Goal: Information Seeking & Learning: Find specific page/section

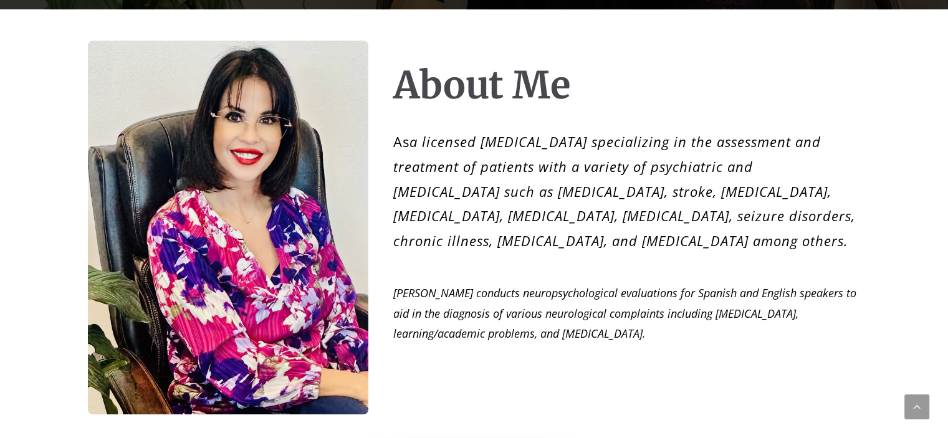
scroll to position [686, 0]
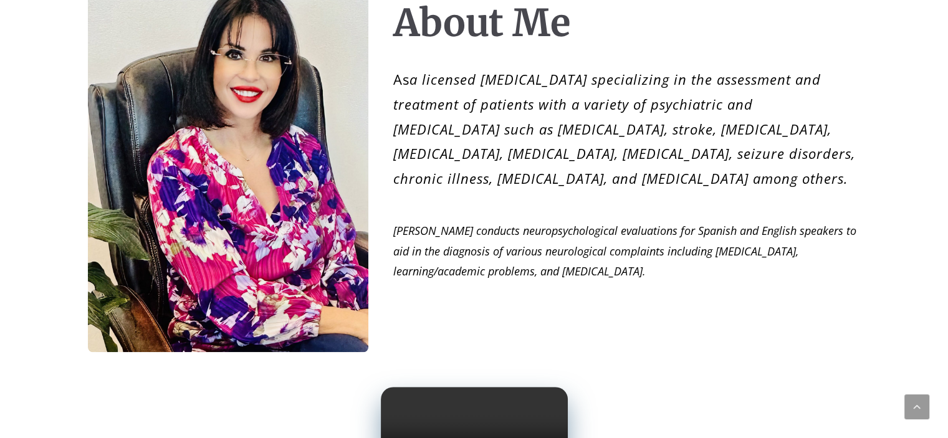
drag, startPoint x: 476, startPoint y: 157, endPoint x: 821, endPoint y: 183, distance: 346.4
click at [821, 183] on p "As a licensed psychologist specializing in the assessment and treatment of pati…" at bounding box center [627, 128] width 468 height 123
click at [822, 183] on p "As a licensed psychologist specializing in the assessment and treatment of pati…" at bounding box center [627, 128] width 468 height 123
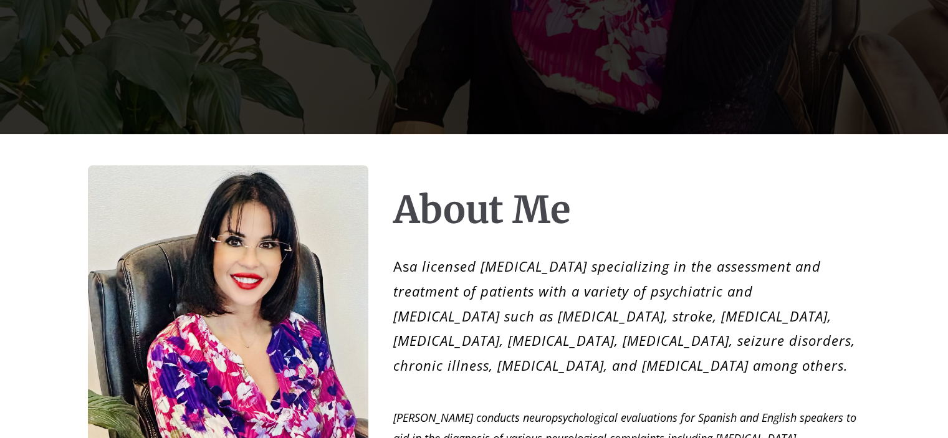
scroll to position [0, 0]
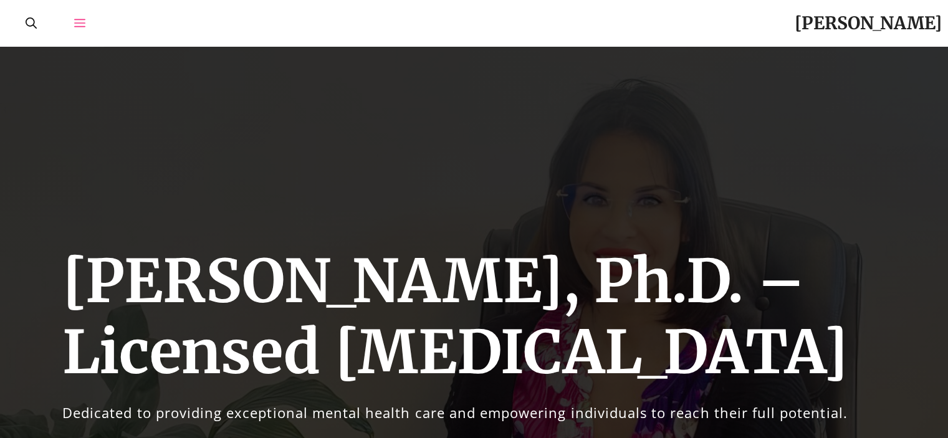
click at [76, 22] on icon "Open Off-Canvas Panel" at bounding box center [79, 22] width 11 height 11
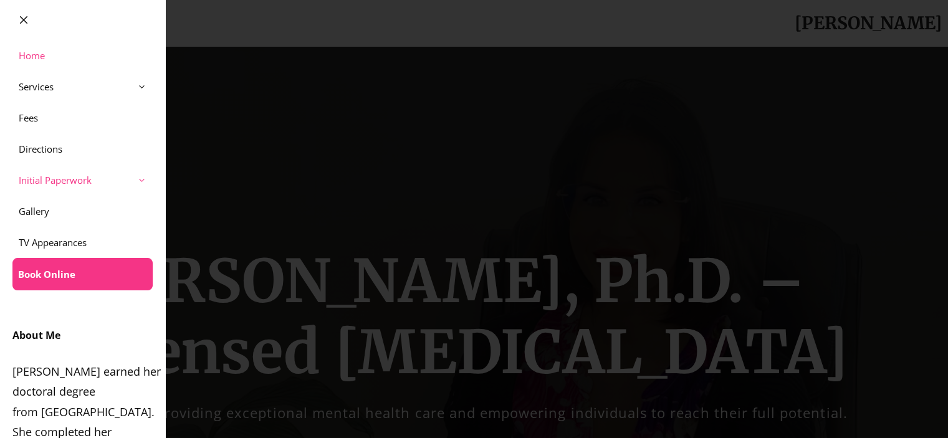
click at [131, 179] on span at bounding box center [148, 180] width 34 height 31
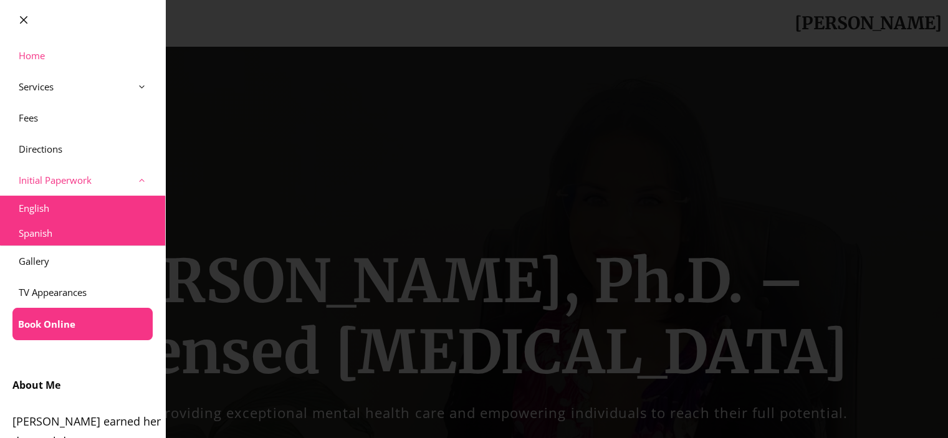
click at [131, 179] on span "Open Sub-Menu" at bounding box center [148, 180] width 34 height 31
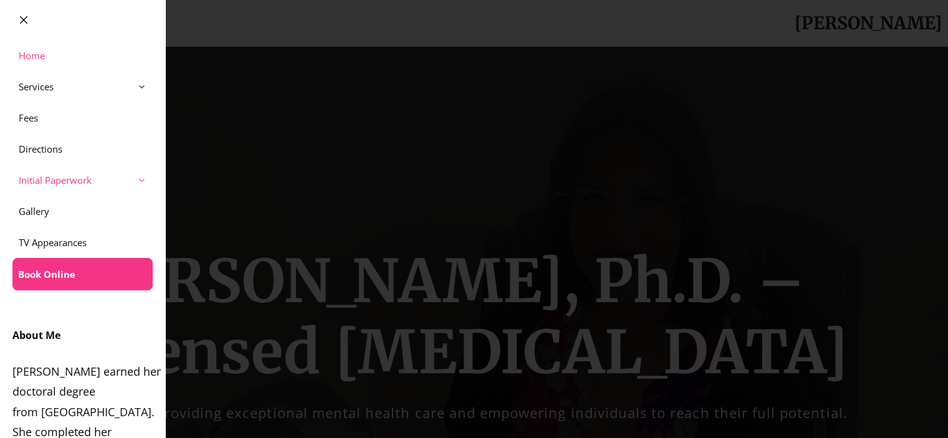
click at [102, 174] on link "Initial Paperwork" at bounding box center [82, 180] width 165 height 31
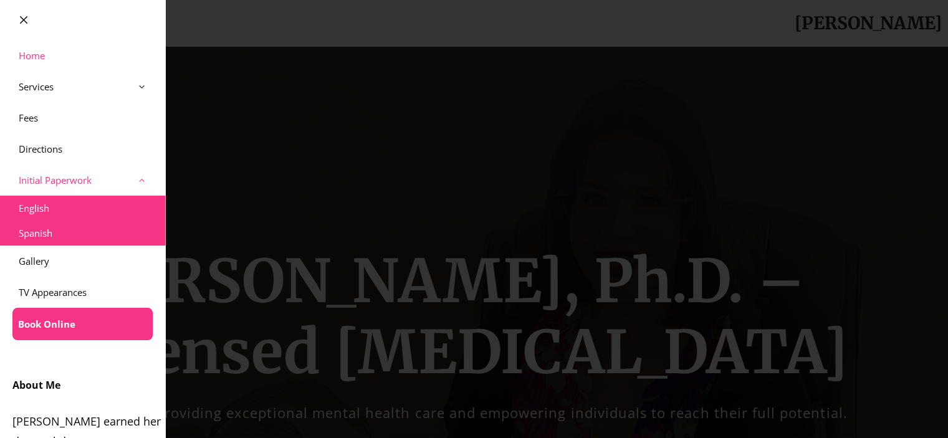
click at [102, 174] on link "Initial Paperwork" at bounding box center [82, 180] width 165 height 31
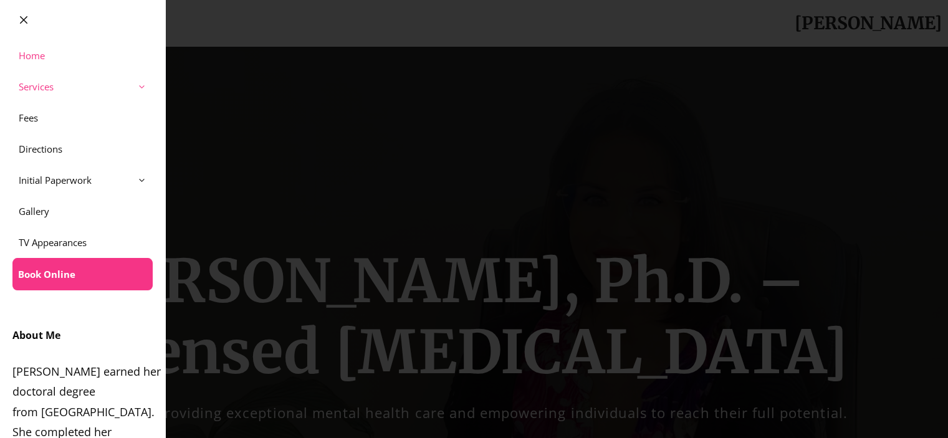
click at [63, 91] on link "Services" at bounding box center [82, 86] width 165 height 31
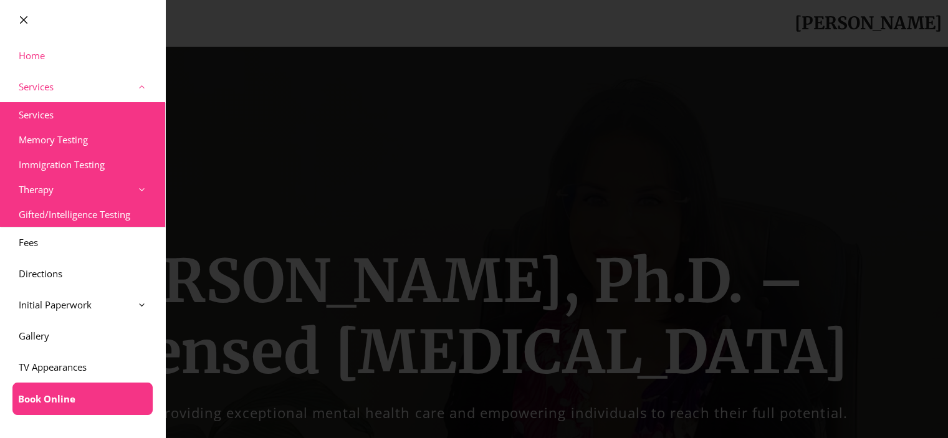
click at [85, 85] on link "Services" at bounding box center [82, 86] width 165 height 31
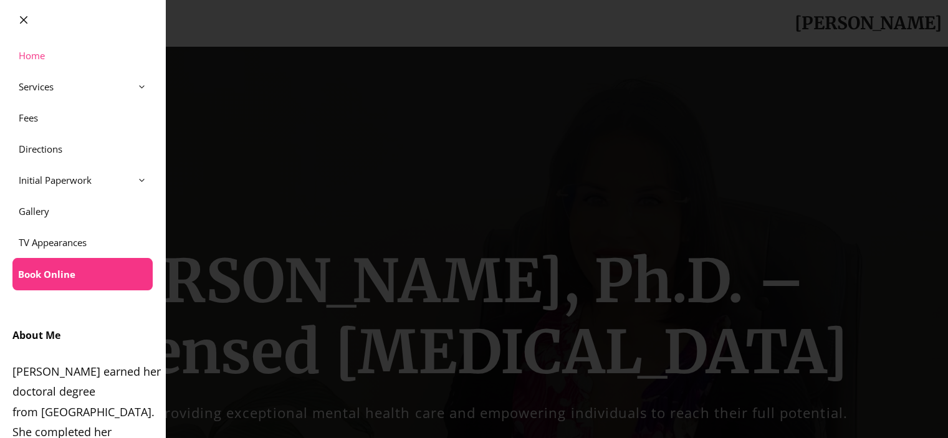
click at [27, 19] on icon at bounding box center [24, 20] width 10 height 10
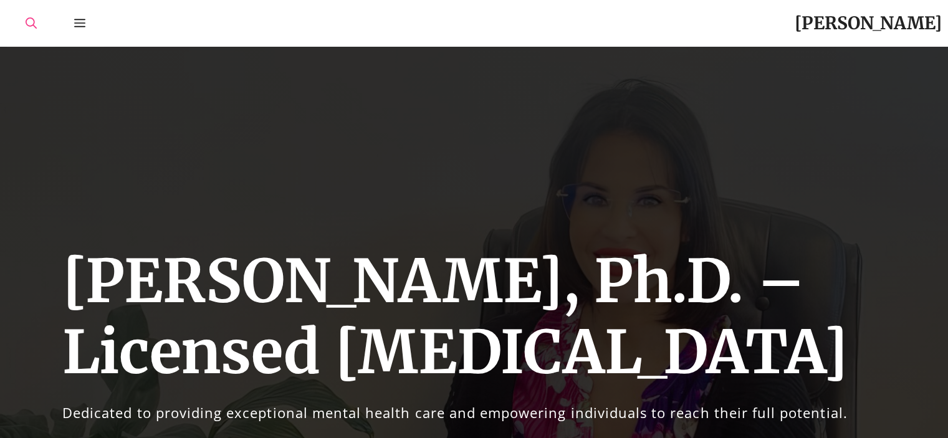
click at [20, 26] on link "Open Search Bar" at bounding box center [31, 23] width 49 height 47
click at [65, 17] on input "Primary" at bounding box center [55, 23] width 97 height 47
click at [28, 24] on icon "Close Search Bar" at bounding box center [31, 22] width 11 height 11
click at [77, 26] on icon "Open Off-Canvas Panel" at bounding box center [79, 22] width 11 height 11
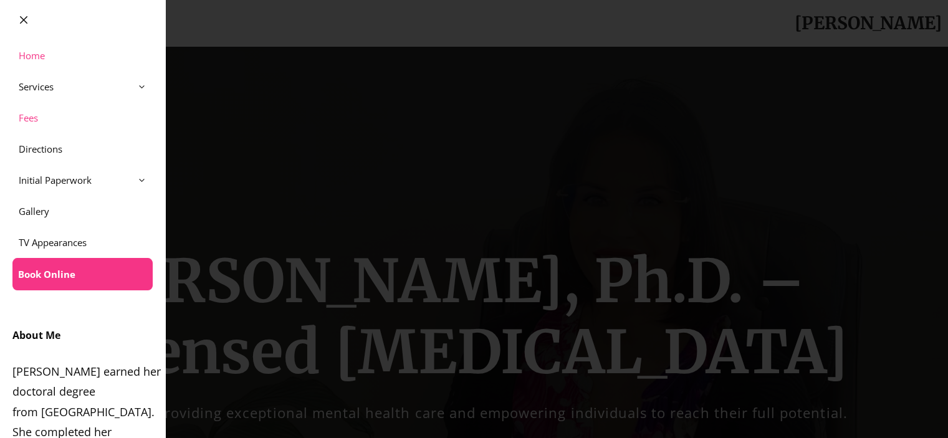
click at [49, 117] on link "Fees" at bounding box center [82, 117] width 165 height 31
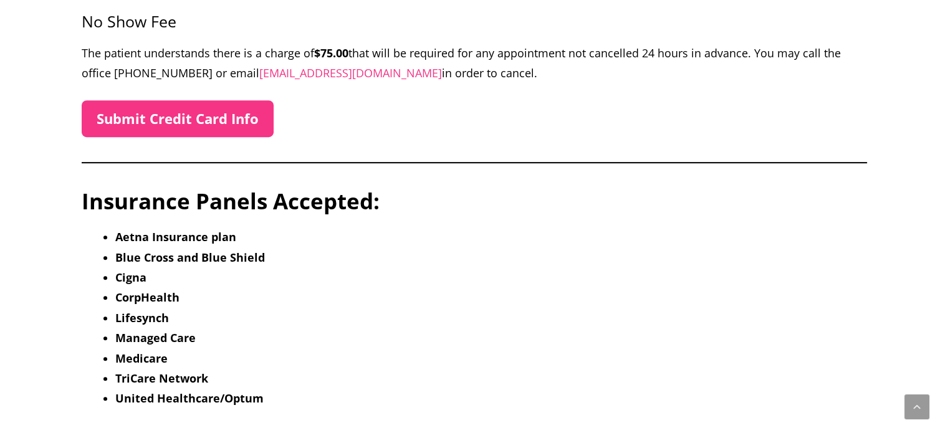
scroll to position [748, 0]
